Goal: Task Accomplishment & Management: Manage account settings

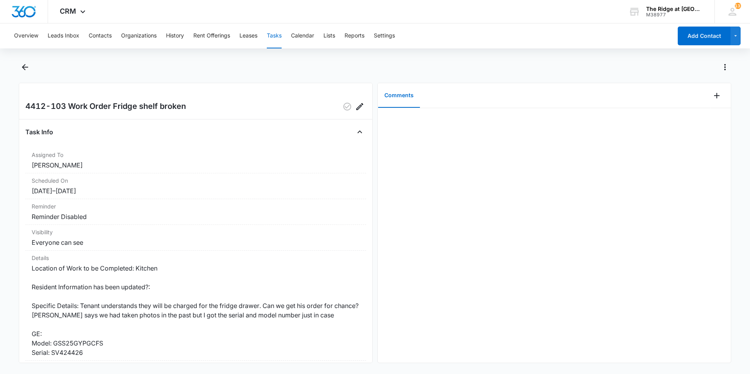
scroll to position [78, 0]
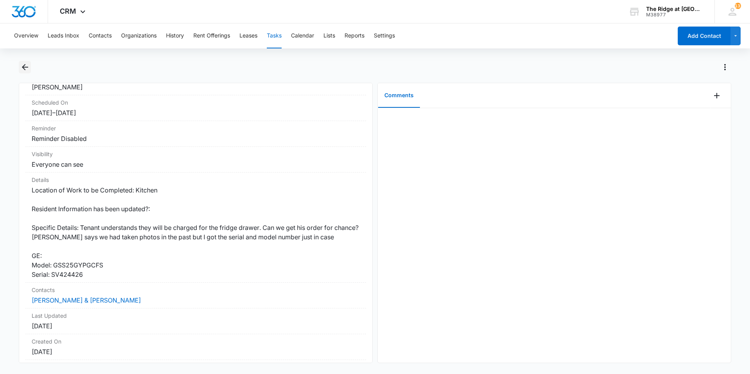
click at [31, 72] on div at bounding box center [375, 72] width 713 height 22
click at [27, 69] on icon "Back" at bounding box center [24, 67] width 9 height 9
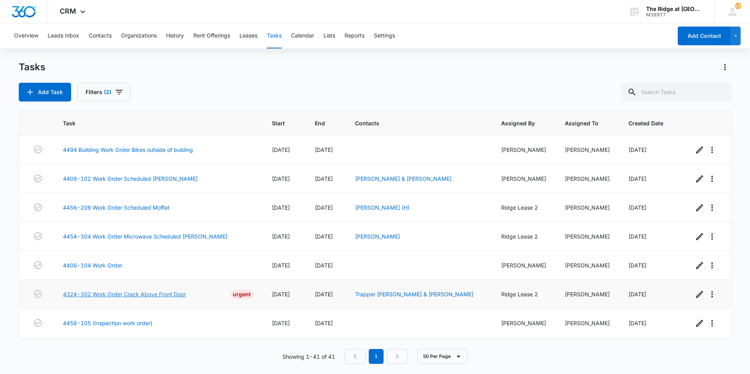
click at [120, 293] on link "4324-302 Work Order Crack Above Front Door" at bounding box center [124, 294] width 123 height 8
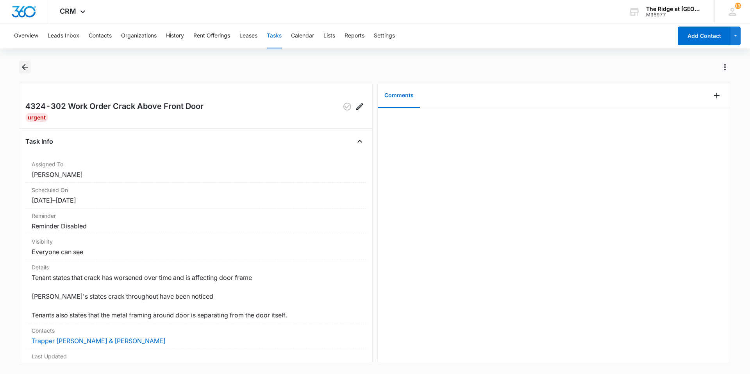
click at [27, 68] on icon "Back" at bounding box center [25, 67] width 6 height 6
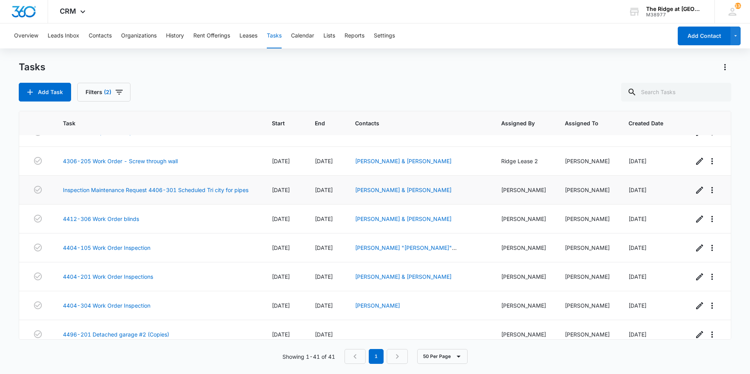
scroll to position [156, 0]
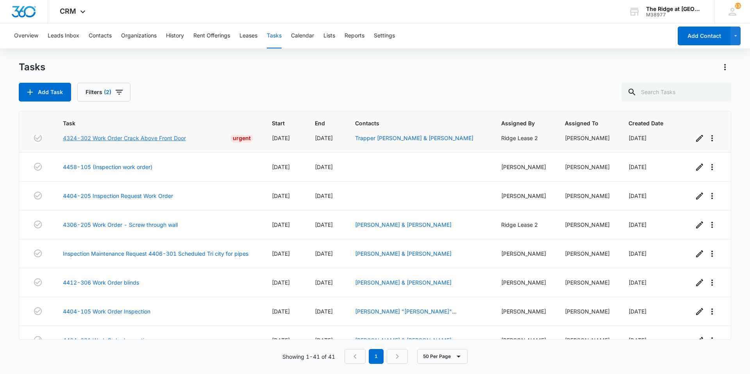
click at [112, 140] on link "4324-302 Work Order Crack Above Front Door" at bounding box center [124, 138] width 123 height 8
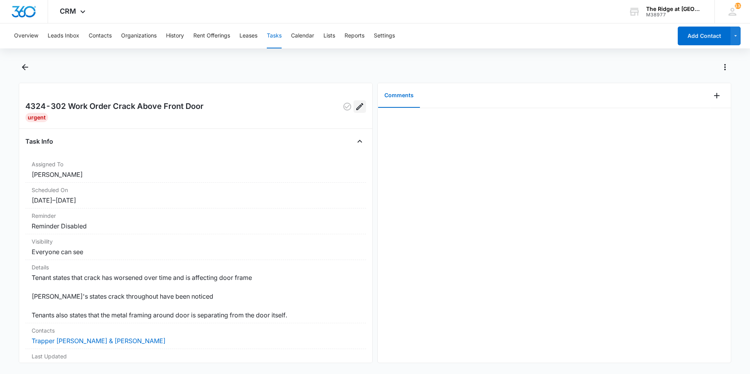
click at [357, 109] on icon "Edit" at bounding box center [359, 106] width 9 height 9
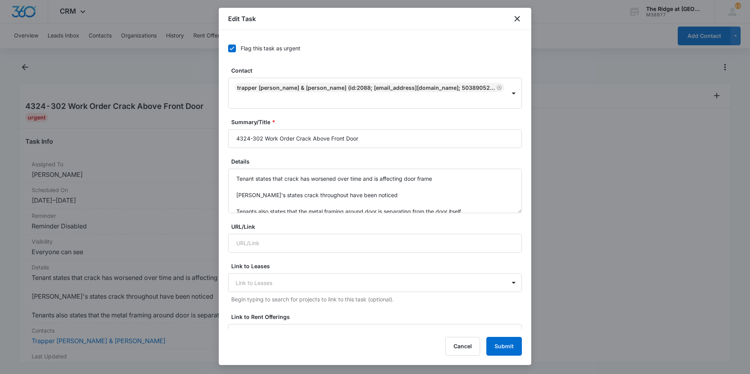
drag, startPoint x: 246, startPoint y: 53, endPoint x: 239, endPoint y: 51, distance: 7.7
click at [239, 51] on label "Flag this task as urgent" at bounding box center [375, 48] width 294 height 8
click at [228, 48] on input "Flag this task as urgent" at bounding box center [228, 48] width 0 height 0
click at [501, 350] on button "Submit" at bounding box center [504, 346] width 36 height 19
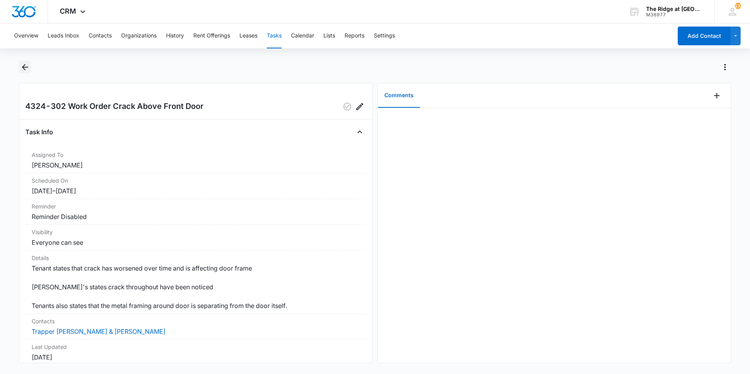
click at [25, 69] on icon "Back" at bounding box center [24, 67] width 9 height 9
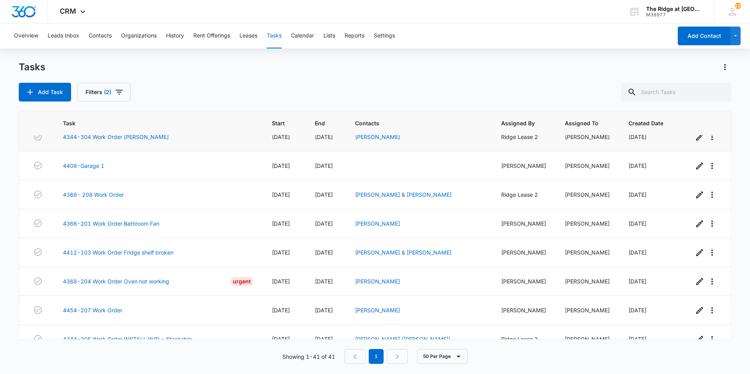
scroll to position [981, 0]
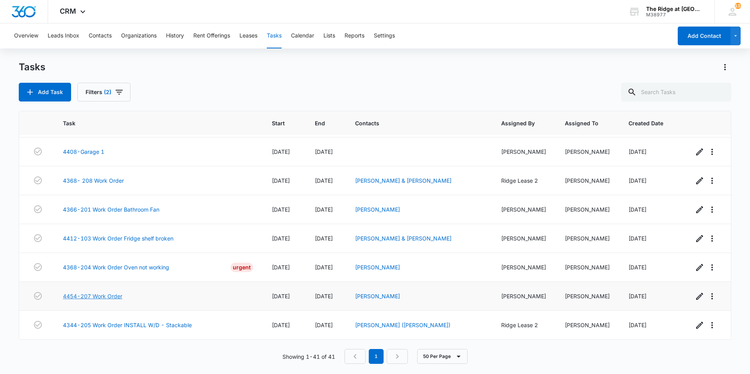
click at [89, 298] on link "4454-207 Work Order" at bounding box center [92, 296] width 59 height 8
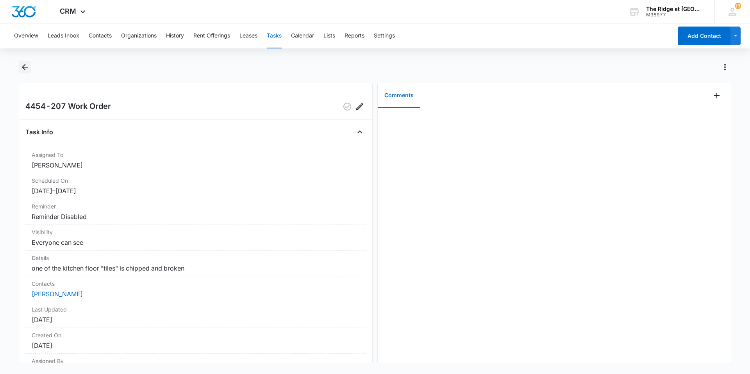
click at [27, 68] on icon "Back" at bounding box center [24, 67] width 9 height 9
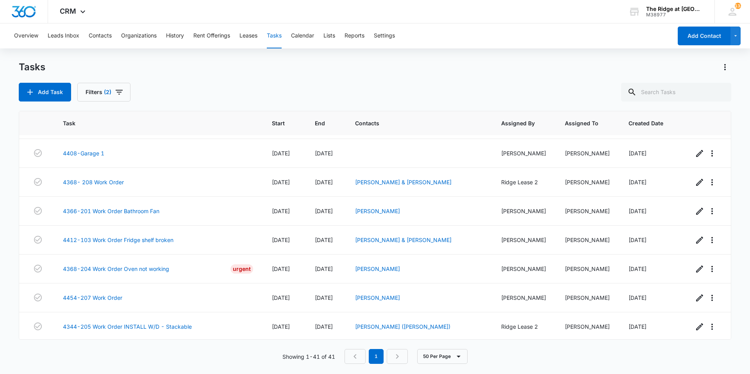
scroll to position [981, 0]
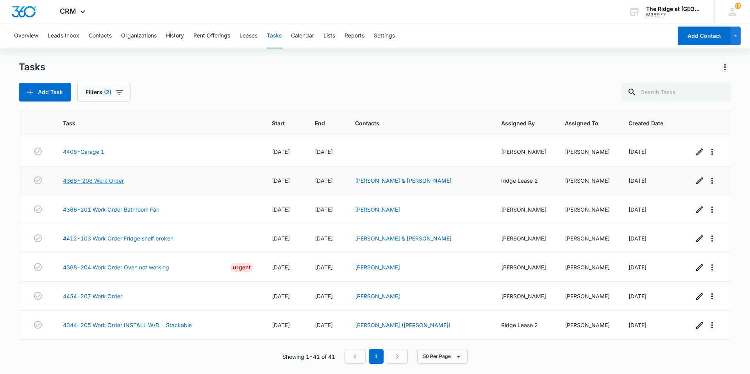
click at [83, 181] on link "4368- 208 Work Order" at bounding box center [93, 181] width 61 height 8
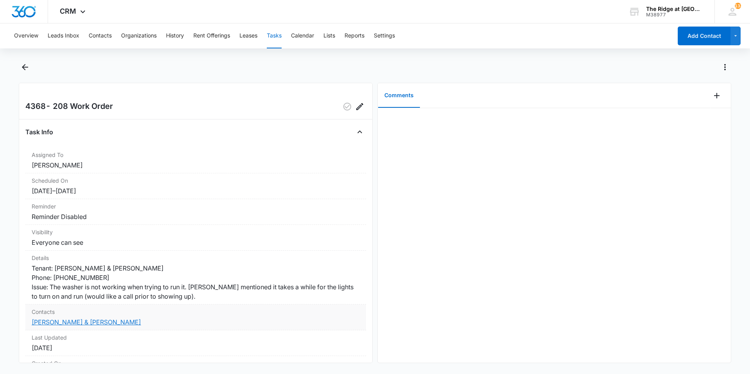
click at [104, 322] on link "[PERSON_NAME] & [PERSON_NAME]" at bounding box center [86, 322] width 109 height 8
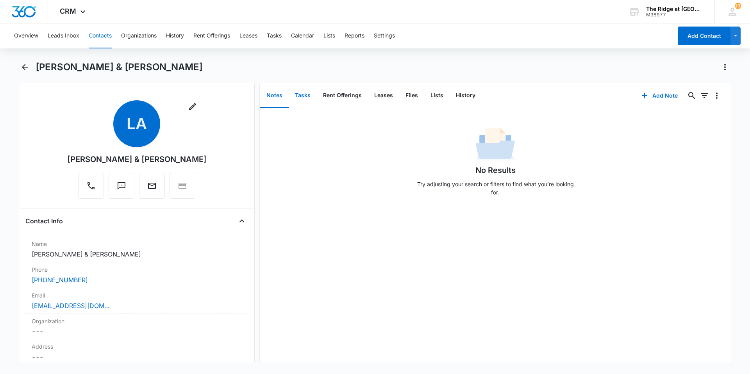
click at [304, 100] on button "Tasks" at bounding box center [303, 96] width 28 height 24
